Goal: Task Accomplishment & Management: Use online tool/utility

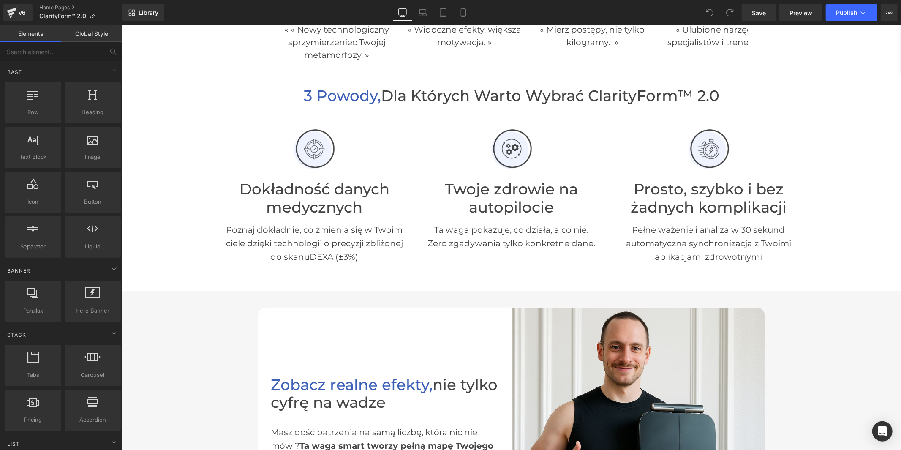
scroll to position [234, 0]
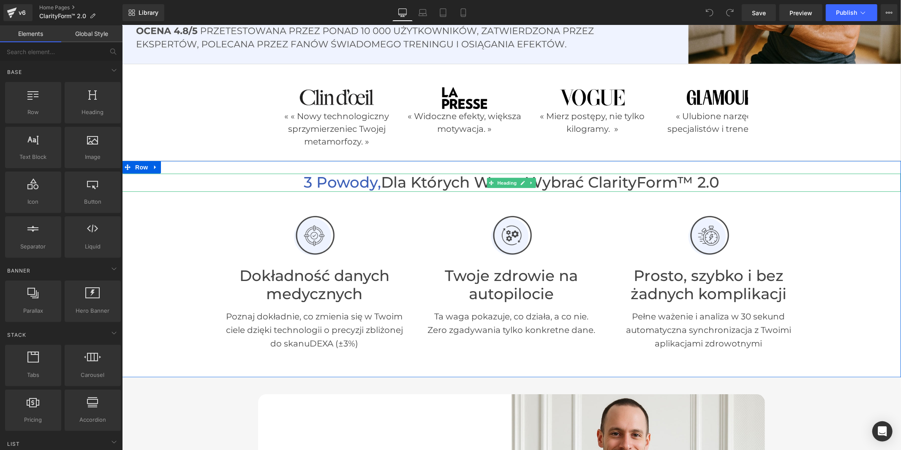
click at [616, 179] on h1 "3 powody, dla których warto wybrać ClarityForm™ 2.0" at bounding box center [511, 182] width 779 height 18
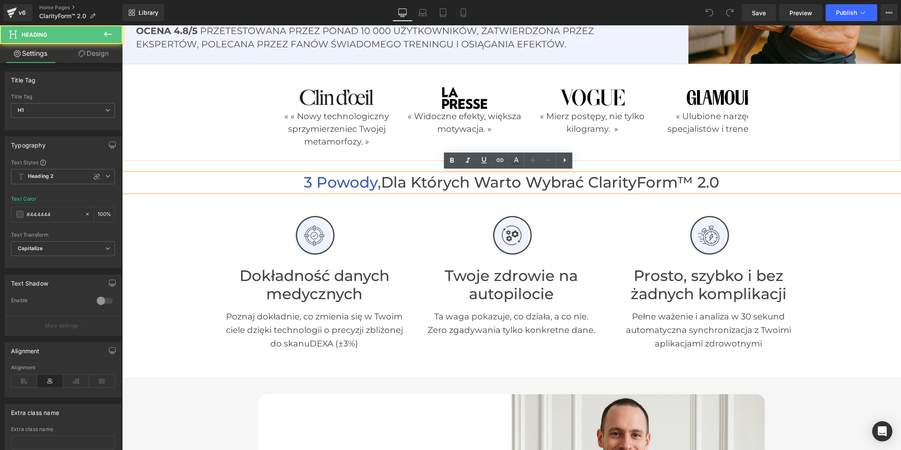
click at [682, 175] on h1 "3 powody, dla których warto wybrać ClarityForm™ 2.0" at bounding box center [511, 182] width 779 height 18
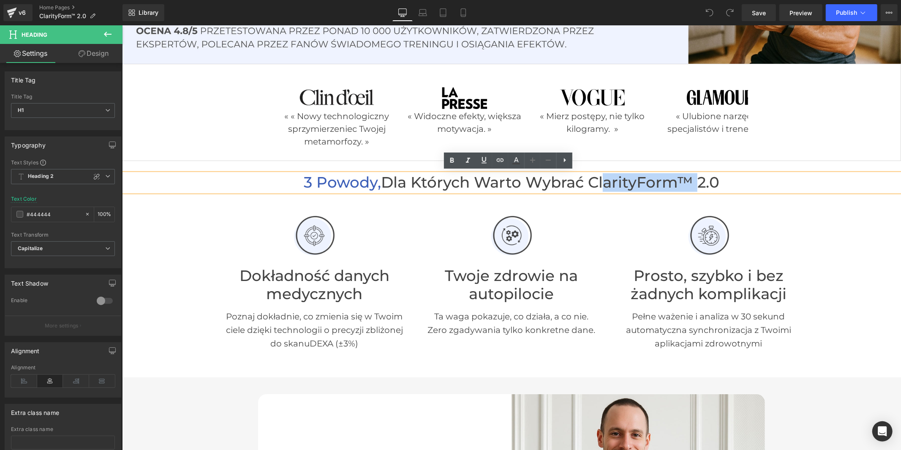
drag, startPoint x: 678, startPoint y: 178, endPoint x: 594, endPoint y: 183, distance: 84.6
click at [594, 183] on h1 "3 powody, dla których warto wybrać ClarityForm™ 2.0" at bounding box center [511, 182] width 779 height 18
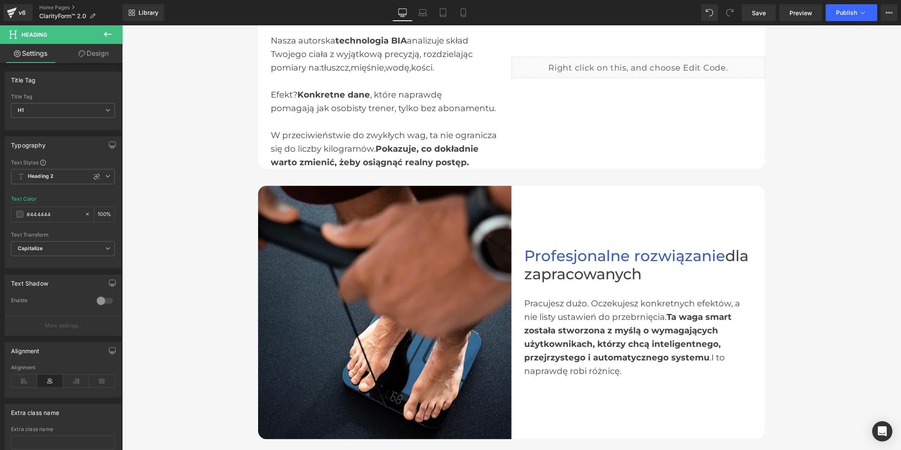
scroll to position [1407, 0]
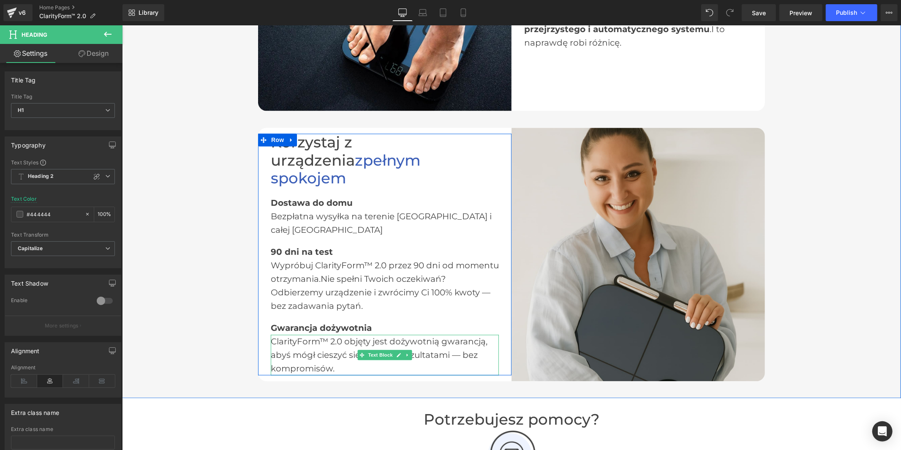
click at [293, 334] on div "ClarityForm™ 2.0 objęty jest dożywotnią gwarancją, abyś mógł cieszyć się trwały…" at bounding box center [384, 354] width 228 height 41
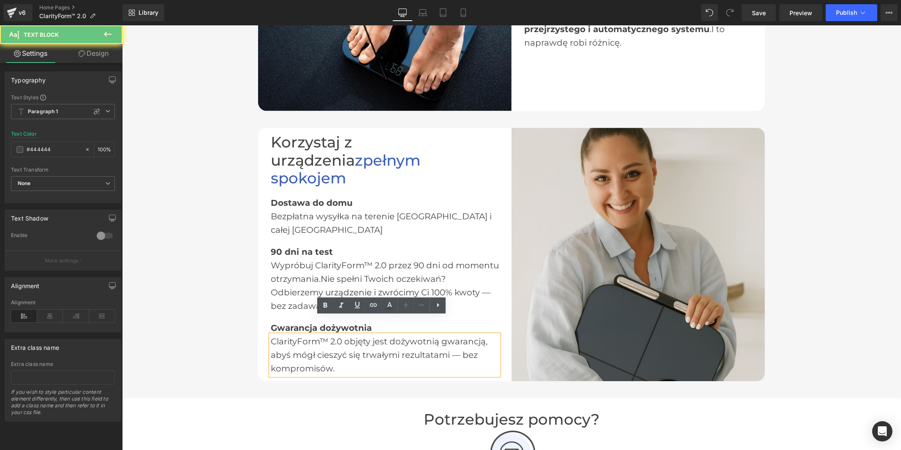
click at [312, 334] on div "ClarityForm™ 2.0 objęty jest dożywotnią gwarancją, abyś mógł cieszyć się trwały…" at bounding box center [384, 354] width 228 height 41
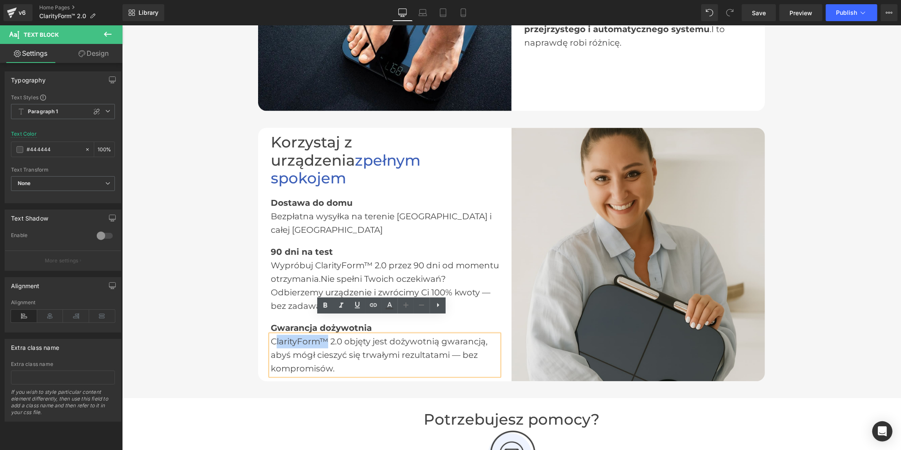
drag, startPoint x: 324, startPoint y: 320, endPoint x: 272, endPoint y: 321, distance: 51.5
click at [272, 334] on div "ClarityForm™ 2.0 objęty jest dożywotnią gwarancją, abyś mógł cieszyć się trwały…" at bounding box center [384, 354] width 228 height 41
click at [122, 25] on div at bounding box center [122, 25] width 0 height 0
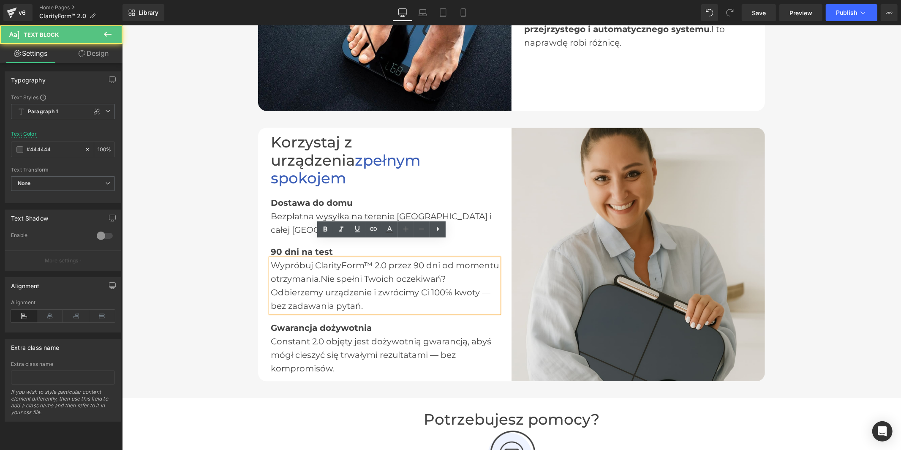
click at [345, 258] on div "Wypróbuj ClarityForm™ 2.0 przez 90 dni od momentu otrzymania. Nie spełni Twoich…" at bounding box center [384, 285] width 228 height 54
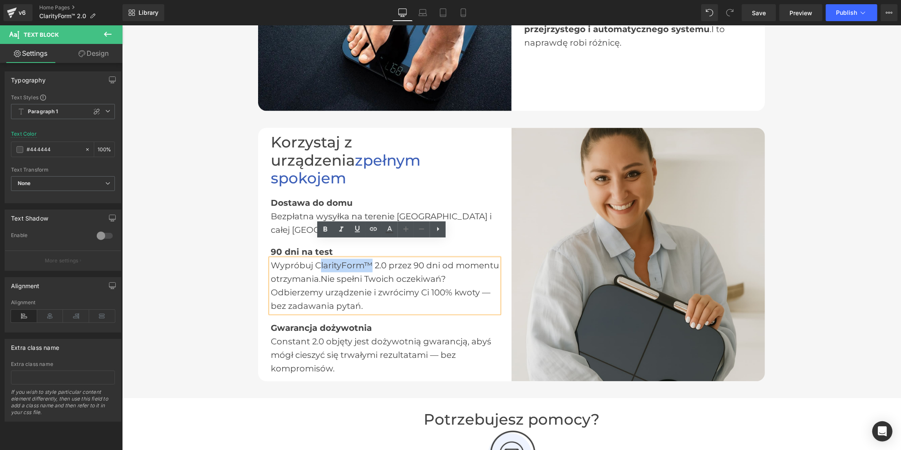
drag, startPoint x: 367, startPoint y: 244, endPoint x: 317, endPoint y: 249, distance: 50.4
click at [317, 258] on div "Wypróbuj ClarityForm™ 2.0 przez 90 dni od momentu otrzymania. Nie spełni Twoich…" at bounding box center [384, 285] width 228 height 54
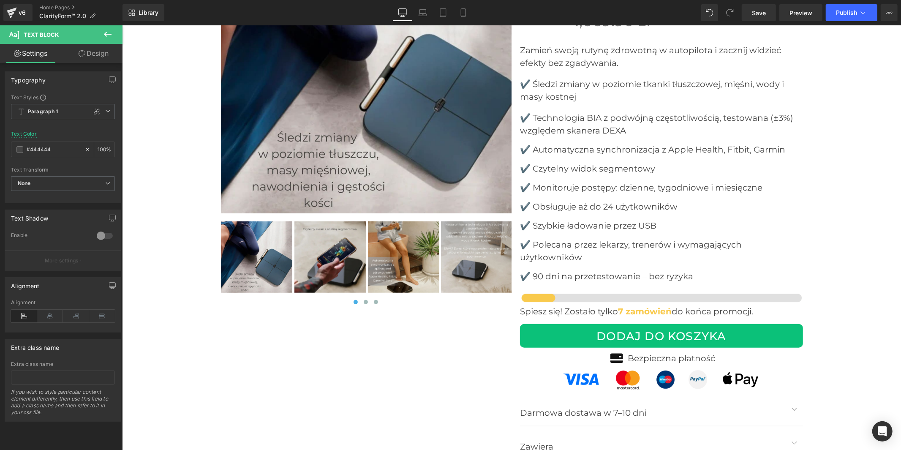
scroll to position [3378, 0]
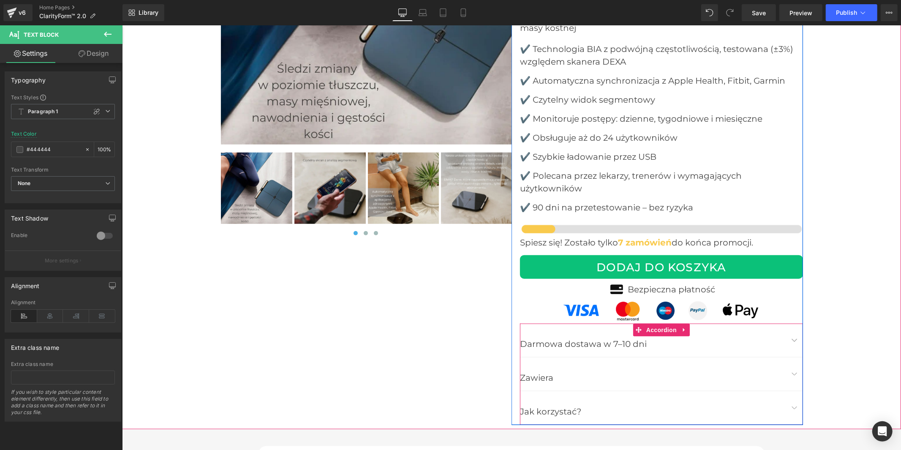
click at [785, 372] on button "button" at bounding box center [793, 373] width 17 height 33
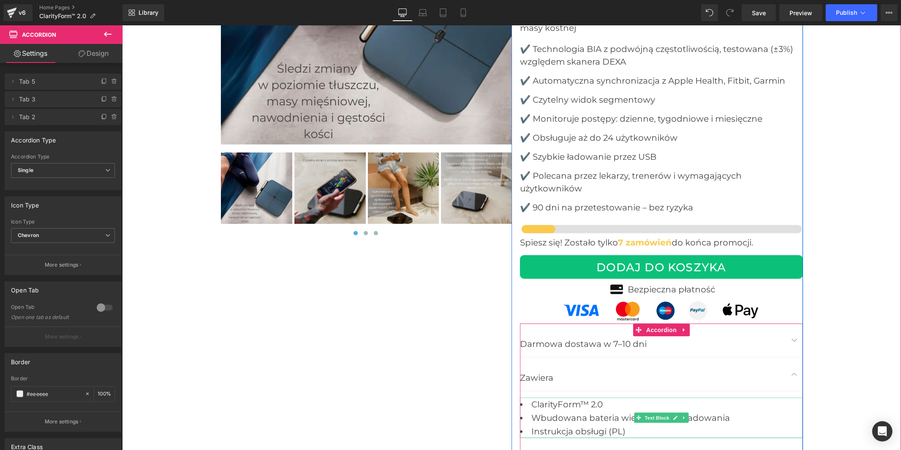
click at [579, 405] on li "ClarityForm™ 2.0" at bounding box center [660, 404] width 283 height 14
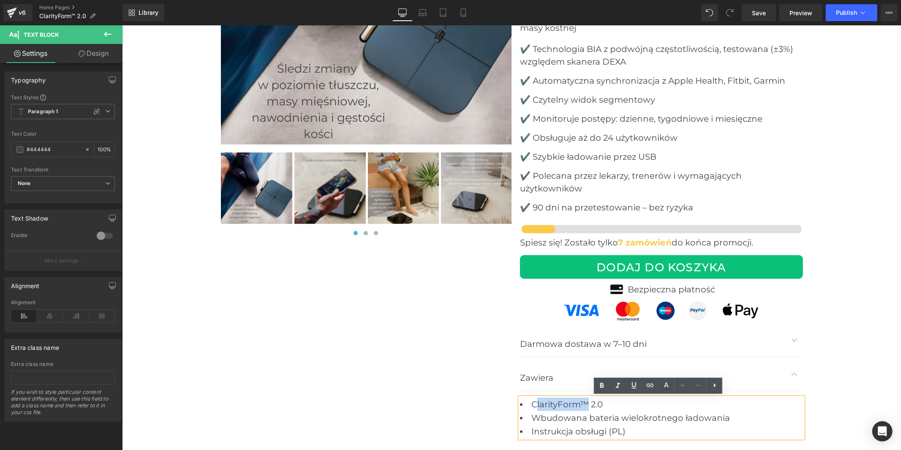
drag, startPoint x: 583, startPoint y: 402, endPoint x: 532, endPoint y: 403, distance: 50.7
click at [532, 403] on li "ClarityForm™ 2.0" at bounding box center [660, 404] width 283 height 14
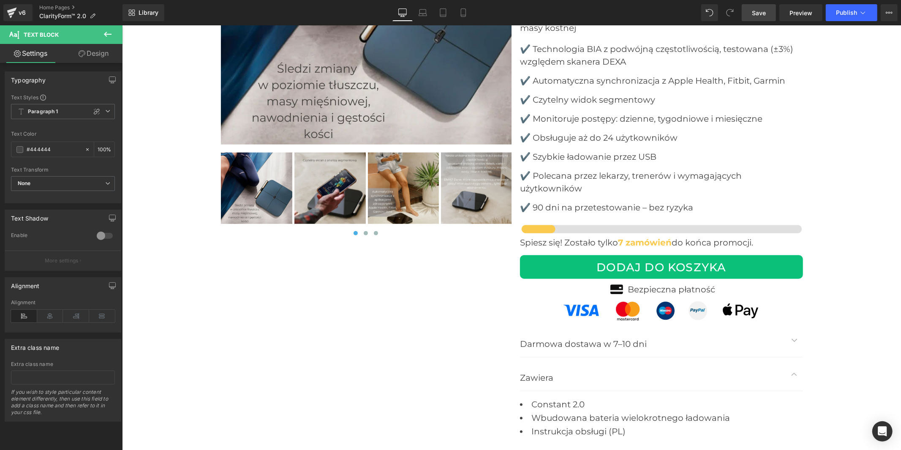
click at [766, 14] on link "Save" at bounding box center [758, 12] width 34 height 17
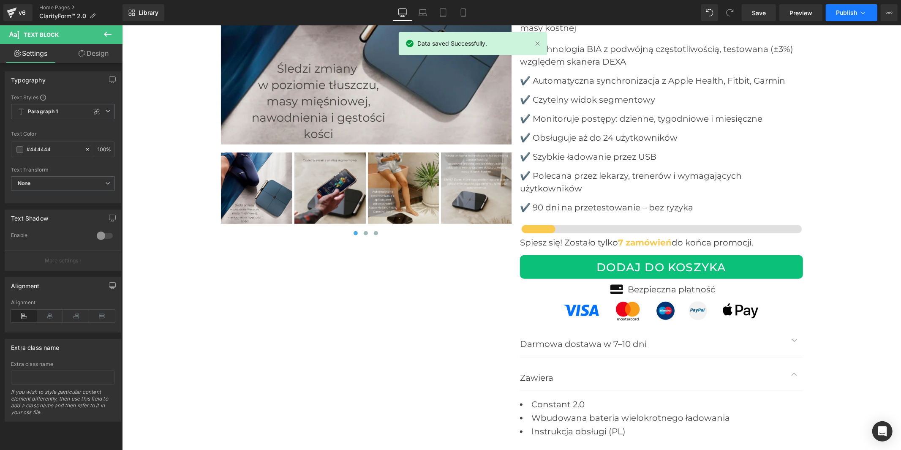
click at [845, 11] on span "Publish" at bounding box center [846, 12] width 21 height 7
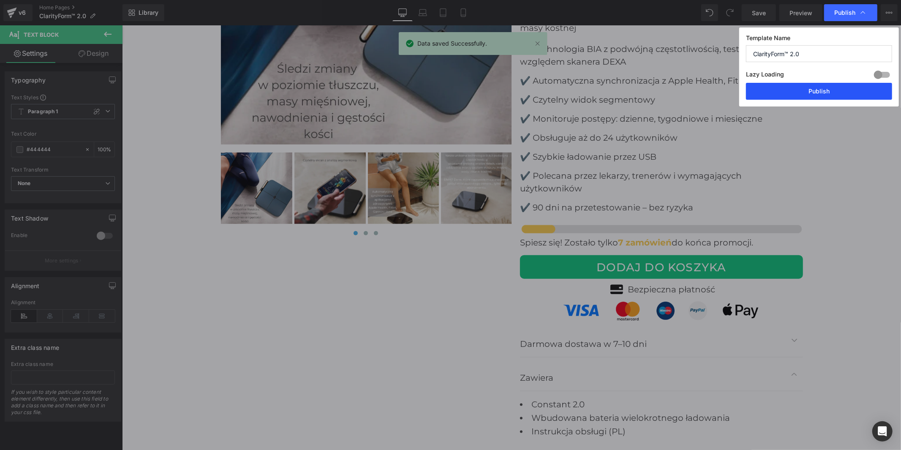
drag, startPoint x: 809, startPoint y: 88, endPoint x: 687, endPoint y: 60, distance: 125.6
click at [809, 88] on button "Publish" at bounding box center [819, 91] width 146 height 17
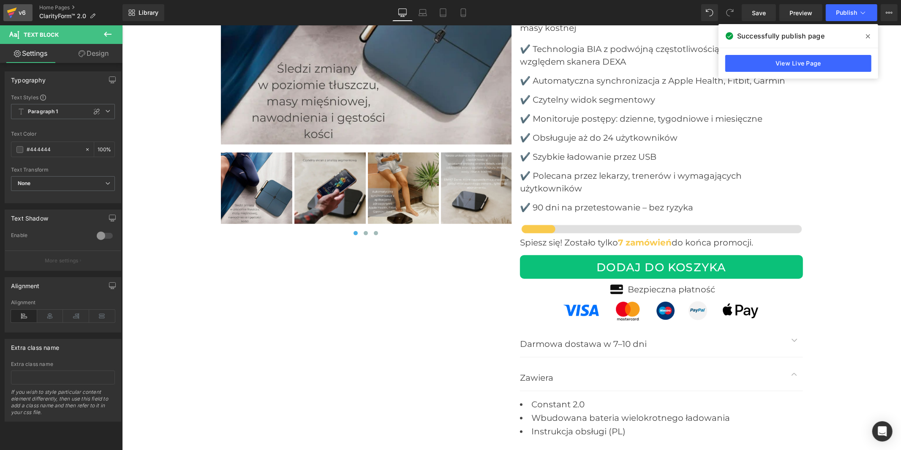
click at [9, 13] on icon at bounding box center [12, 12] width 10 height 21
